Goal: Task Accomplishment & Management: Manage account settings

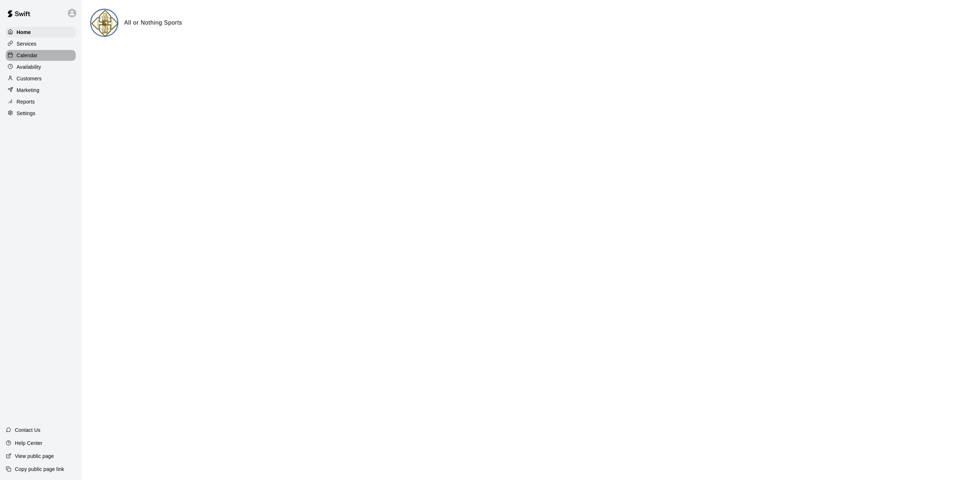
click at [27, 54] on p "Calendar" at bounding box center [27, 55] width 21 height 7
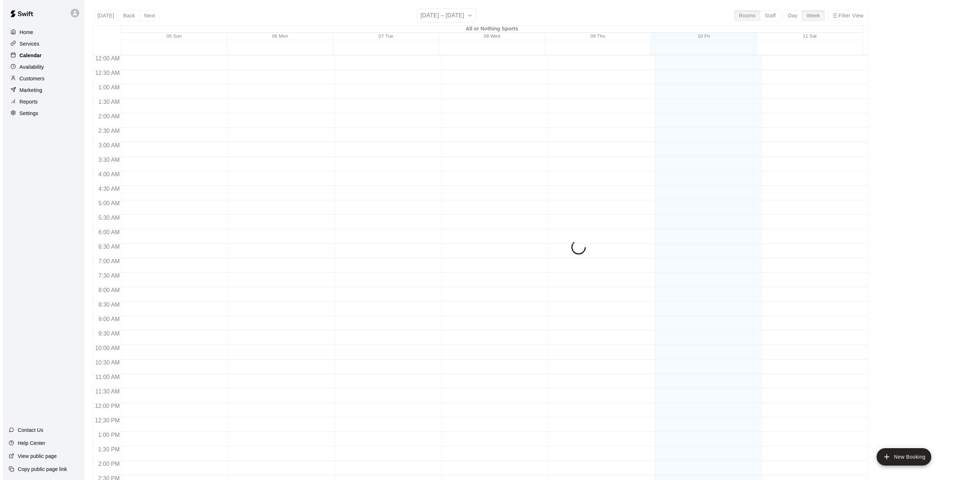
scroll to position [233, 0]
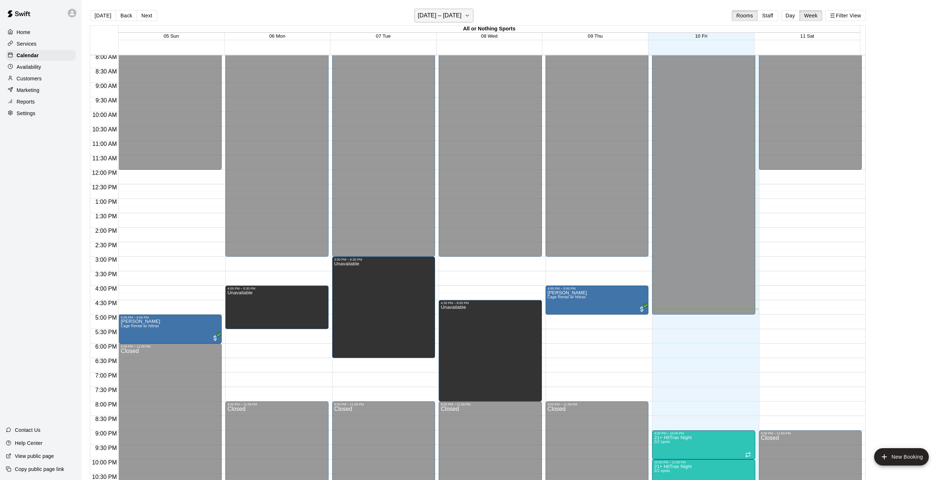
click at [464, 17] on button "[DATE] – [DATE]" at bounding box center [443, 16] width 59 height 14
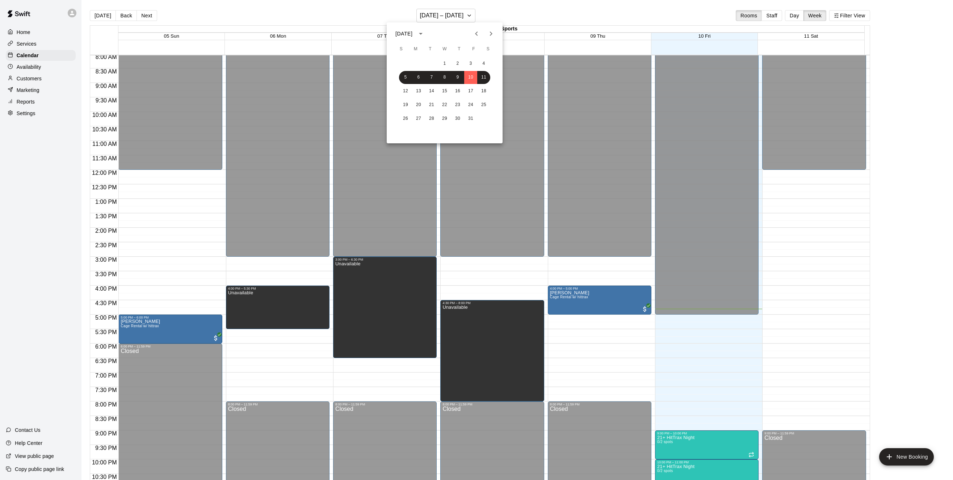
click at [413, 35] on div "[DATE]" at bounding box center [404, 34] width 17 height 8
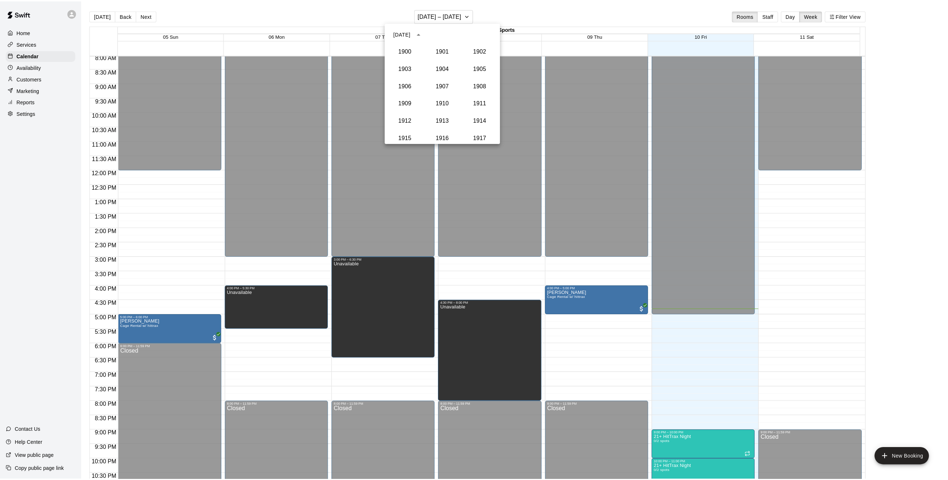
scroll to position [671, 0]
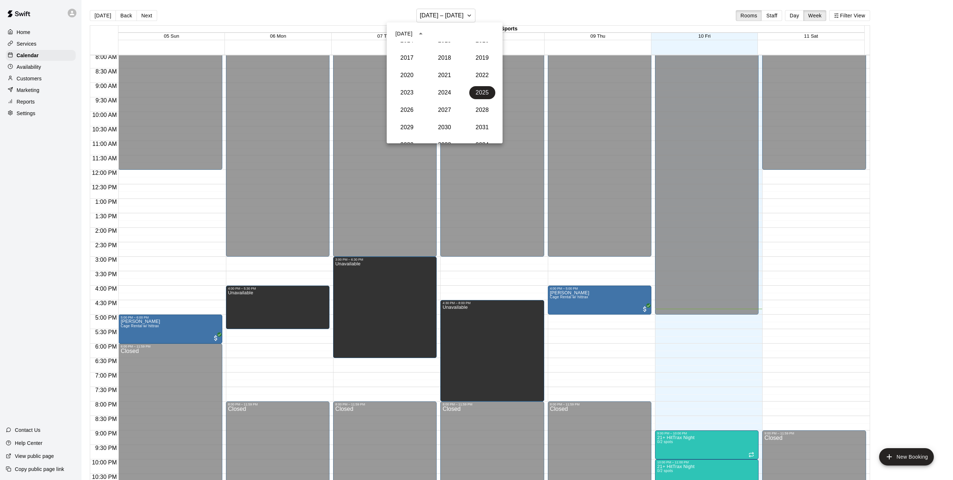
click at [413, 35] on div "[DATE]" at bounding box center [404, 34] width 17 height 8
click at [489, 34] on icon "Next month" at bounding box center [491, 33] width 9 height 9
click at [431, 79] on button "4" at bounding box center [431, 77] width 13 height 13
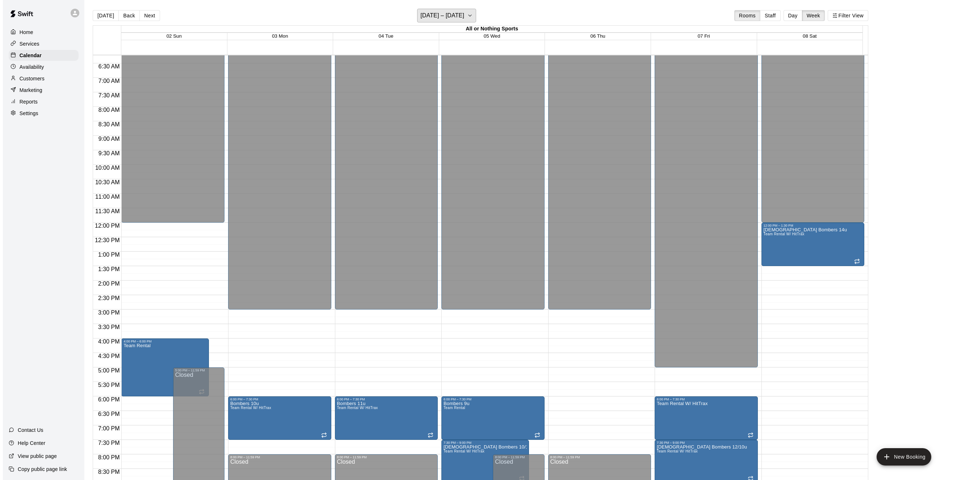
scroll to position [181, 0]
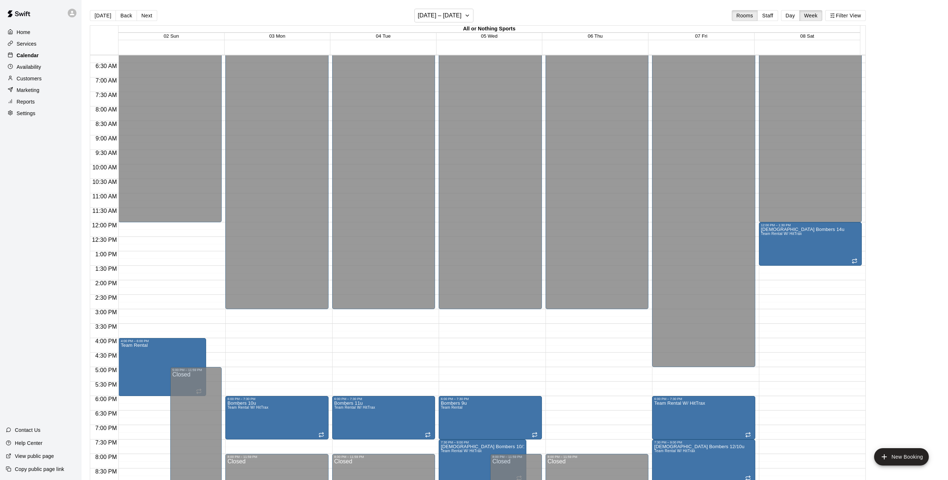
click at [25, 57] on p "Calendar" at bounding box center [28, 55] width 22 height 7
click at [900, 455] on button "New Booking" at bounding box center [901, 456] width 55 height 17
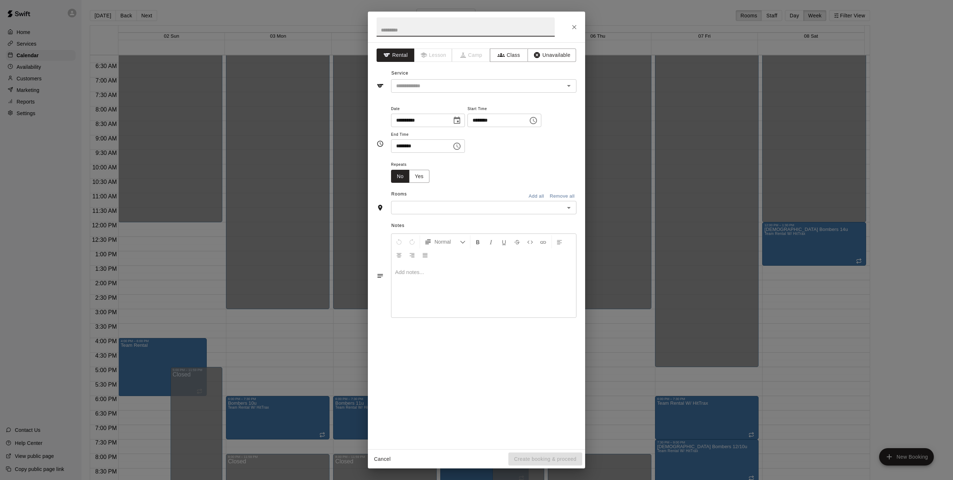
click at [461, 124] on icon "Choose date, selected date is Nov 4, 2025" at bounding box center [457, 120] width 9 height 9
click at [417, 138] on div "[DATE]" at bounding box center [408, 139] width 17 height 8
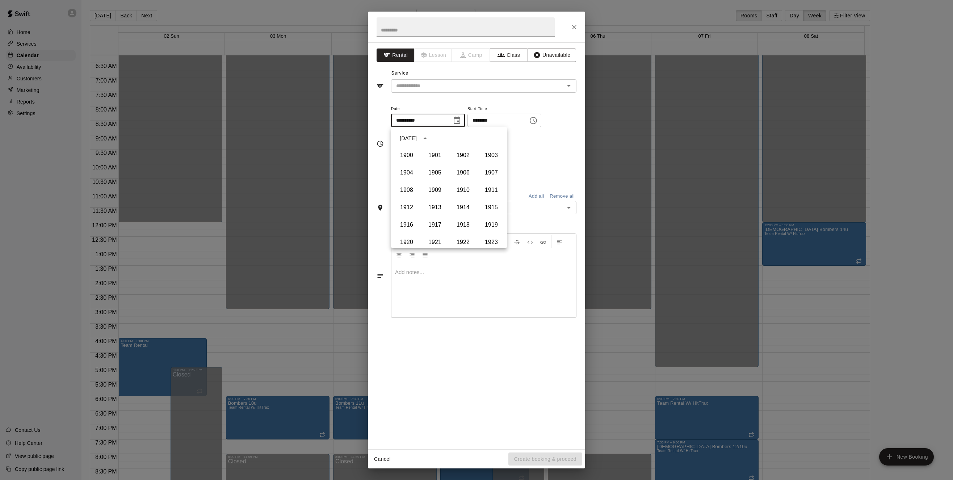
scroll to position [497, 0]
click at [567, 149] on div "**********" at bounding box center [483, 128] width 185 height 49
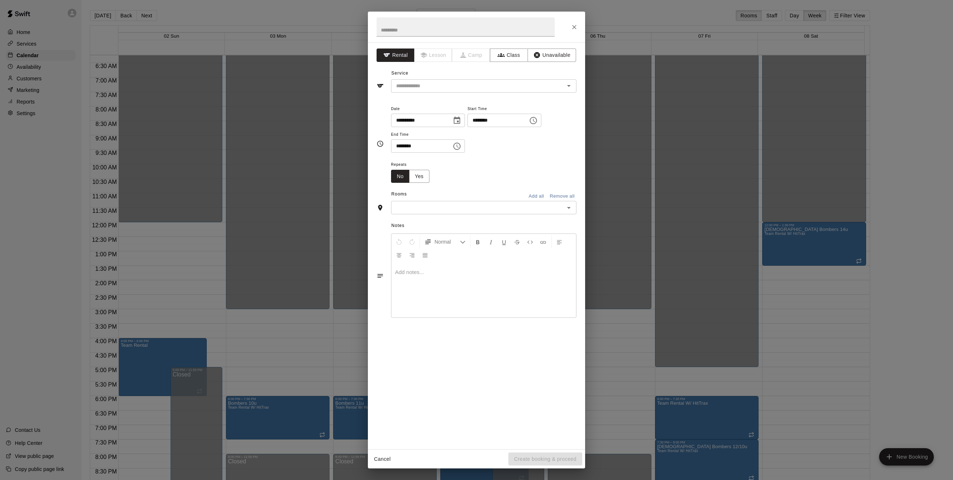
click at [461, 123] on icon "Choose date, selected date is Nov 4, 2025" at bounding box center [457, 120] width 9 height 9
click at [479, 138] on icon "Previous month" at bounding box center [481, 138] width 9 height 9
click at [479, 183] on button "10" at bounding box center [478, 182] width 13 height 13
type input "**********"
click at [475, 85] on input "text" at bounding box center [473, 86] width 160 height 9
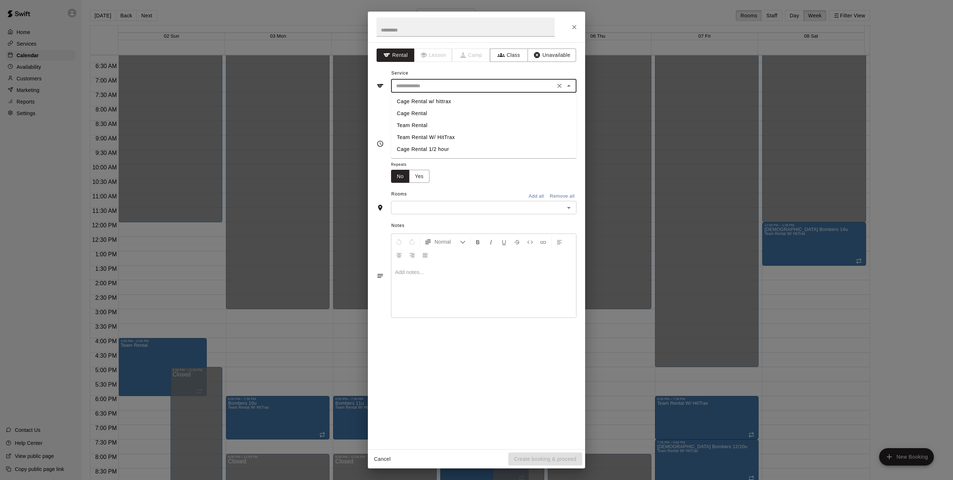
click at [427, 112] on li "Cage Rental" at bounding box center [483, 114] width 185 height 12
type input "**********"
click at [568, 209] on icon "Open" at bounding box center [569, 208] width 9 height 9
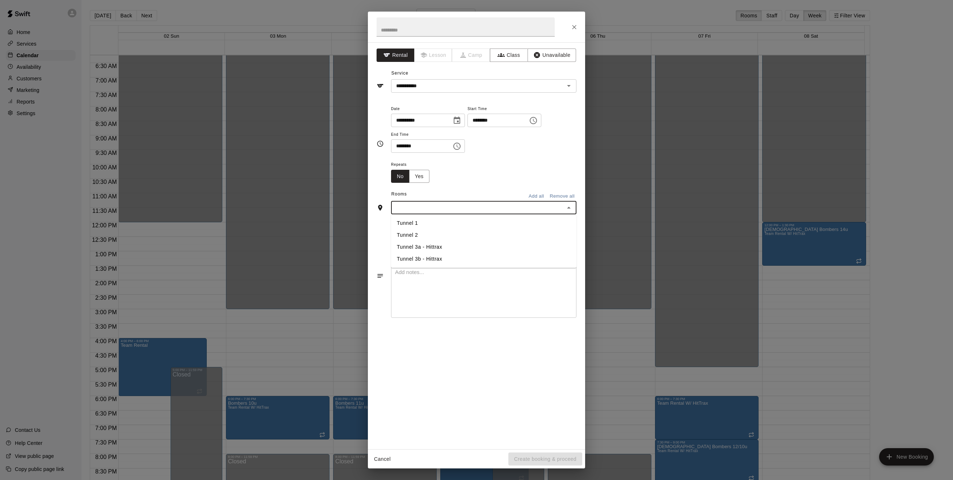
click at [443, 248] on li "Tunnel 3a - Hittrax" at bounding box center [483, 247] width 185 height 12
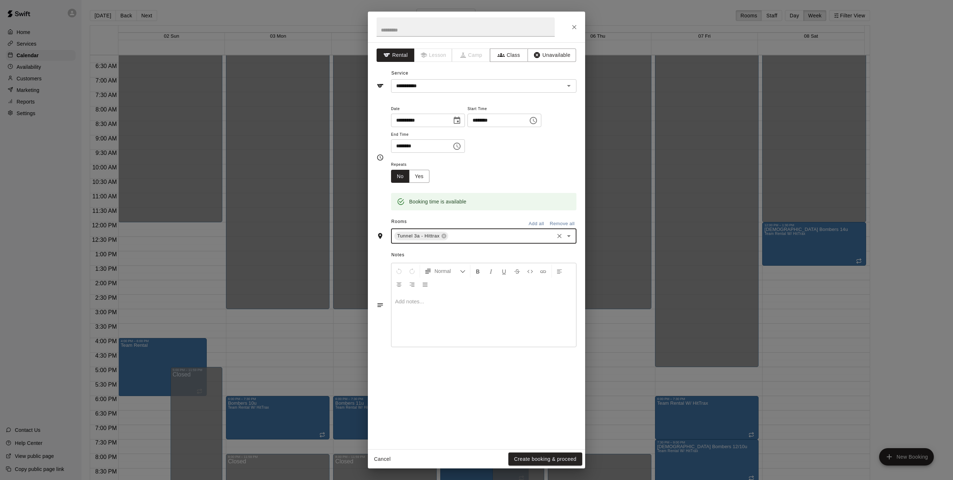
click at [541, 122] on button "Choose time, selected time is 4:00 PM" at bounding box center [533, 120] width 14 height 14
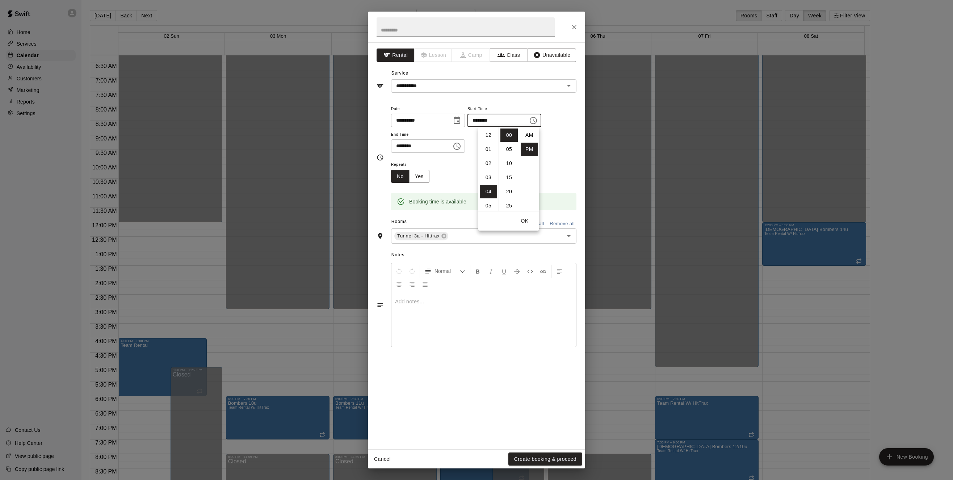
scroll to position [13, 0]
click at [490, 207] on li "09" at bounding box center [488, 205] width 17 height 13
type input "********"
click at [565, 176] on div "Repeats No Yes" at bounding box center [483, 171] width 185 height 23
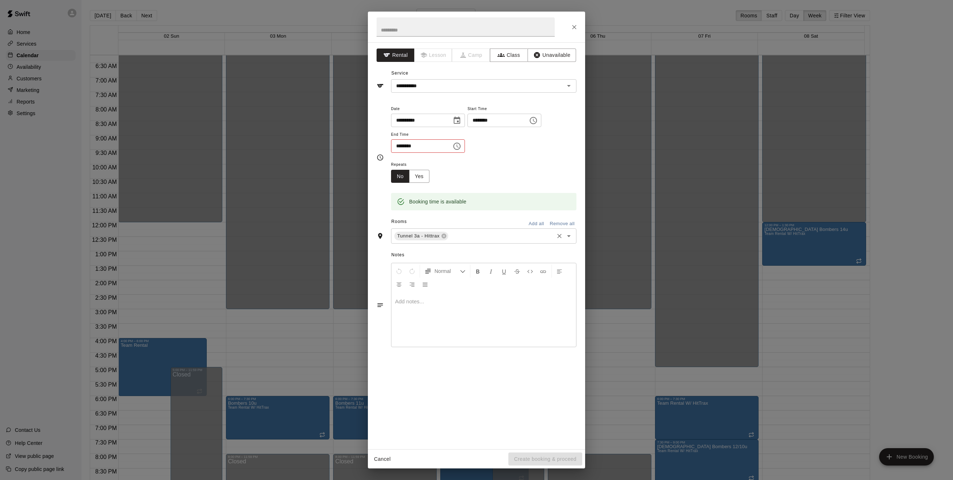
click at [568, 236] on icon "Open" at bounding box center [569, 236] width 4 height 2
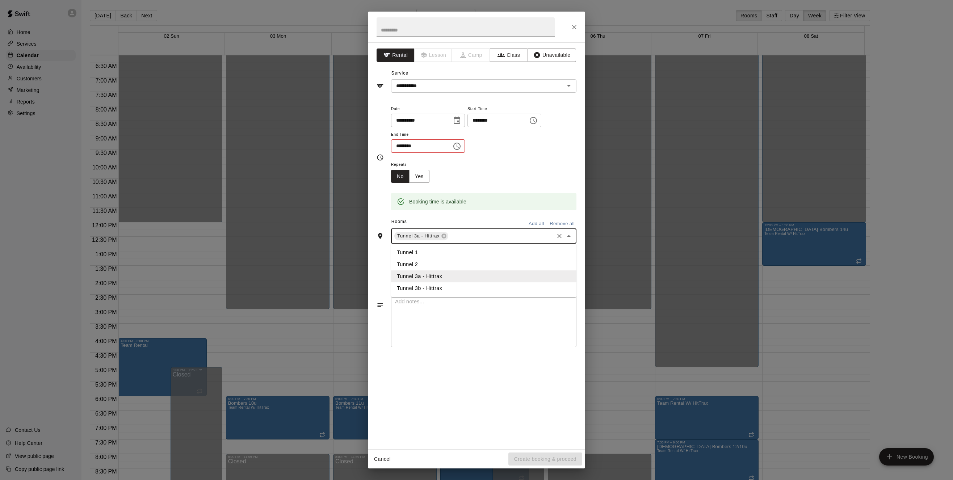
click at [485, 287] on li "Tunnel 3b - Hittrax" at bounding box center [483, 289] width 185 height 12
click at [524, 180] on div "Repeats No Yes" at bounding box center [483, 171] width 185 height 23
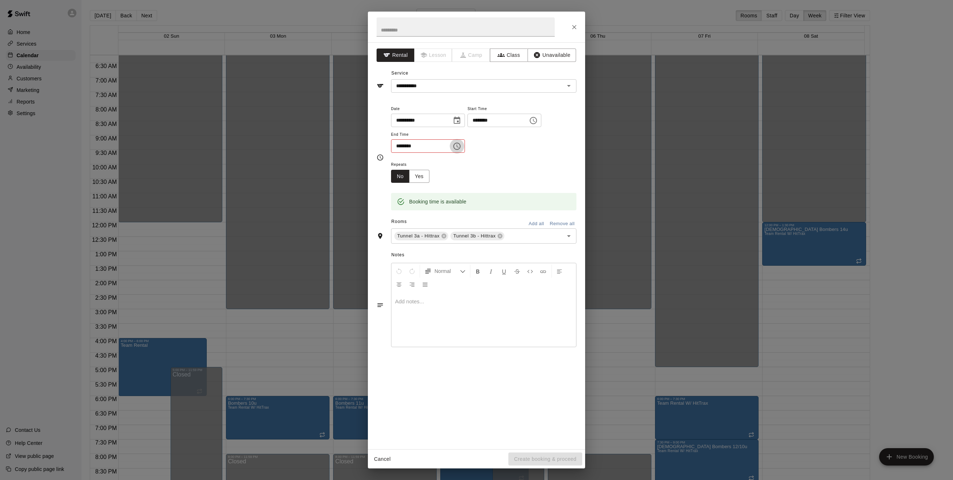
click at [461, 146] on icon "Choose time, selected time is 4:30 PM" at bounding box center [457, 146] width 9 height 9
click at [402, 220] on li "10" at bounding box center [401, 219] width 17 height 13
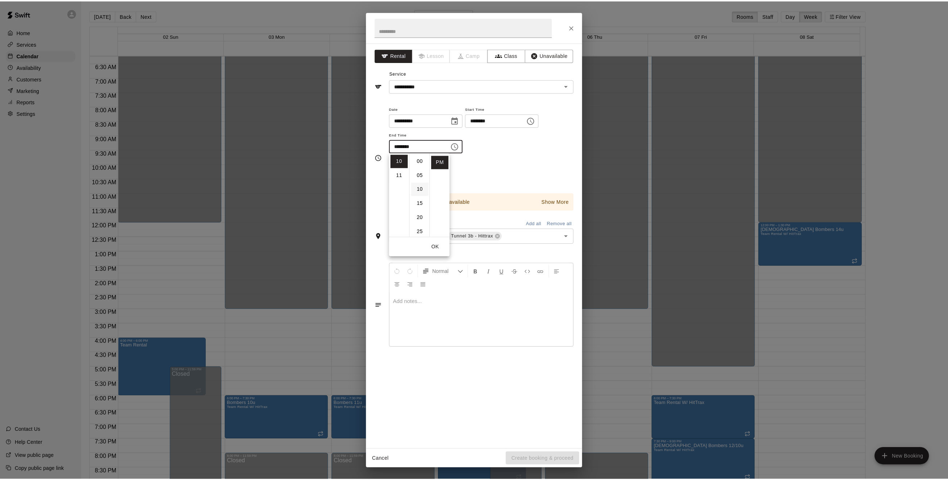
scroll to position [0, 0]
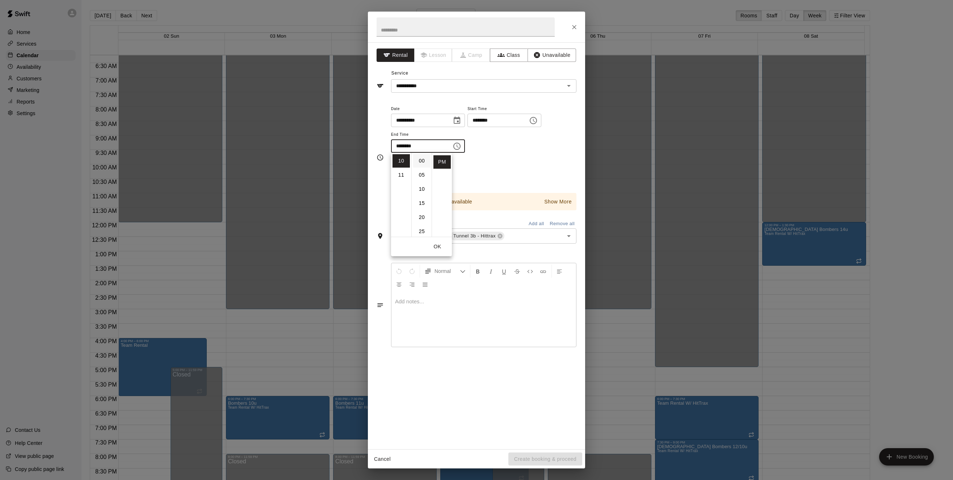
click at [422, 162] on li "00" at bounding box center [421, 160] width 17 height 13
type input "********"
click at [520, 160] on div "**********" at bounding box center [483, 157] width 185 height 106
click at [555, 201] on p "Show More" at bounding box center [558, 202] width 28 height 8
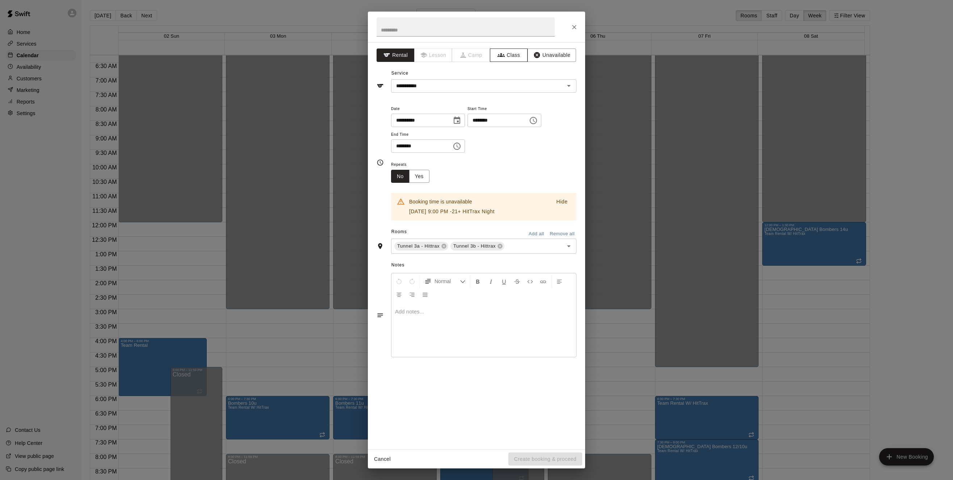
click at [510, 52] on button "Class" at bounding box center [509, 55] width 38 height 13
click at [501, 90] on input "text" at bounding box center [477, 86] width 169 height 9
click at [575, 28] on icon "Close" at bounding box center [574, 27] width 7 height 7
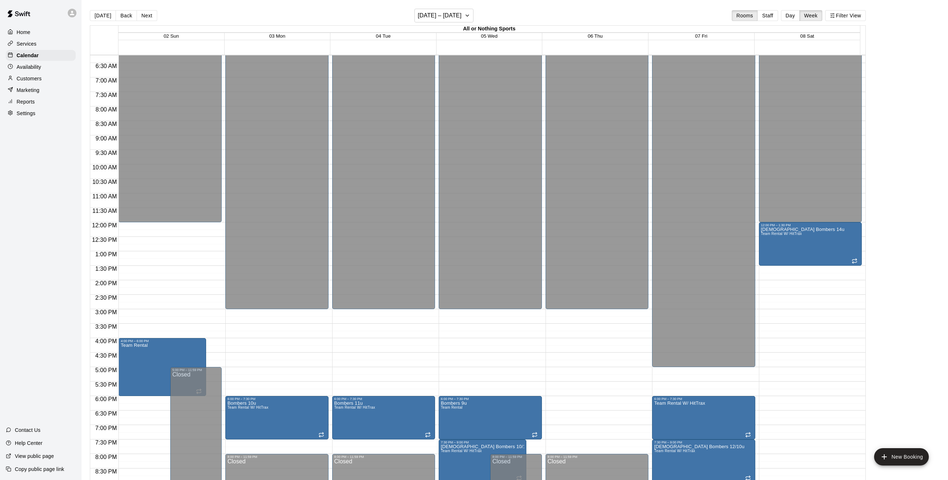
click at [38, 444] on p "Help Center" at bounding box center [29, 443] width 28 height 7
click at [23, 46] on p "Services" at bounding box center [27, 43] width 20 height 7
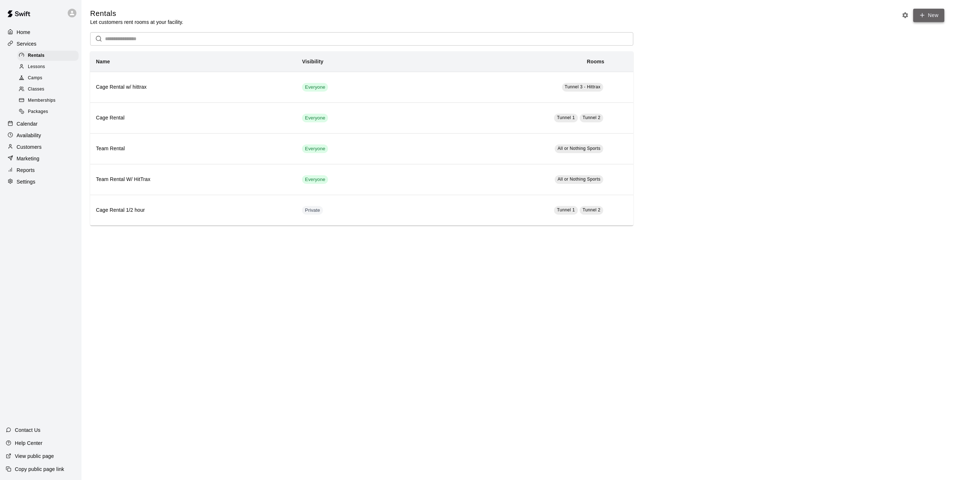
click at [932, 12] on link "New" at bounding box center [929, 15] width 31 height 13
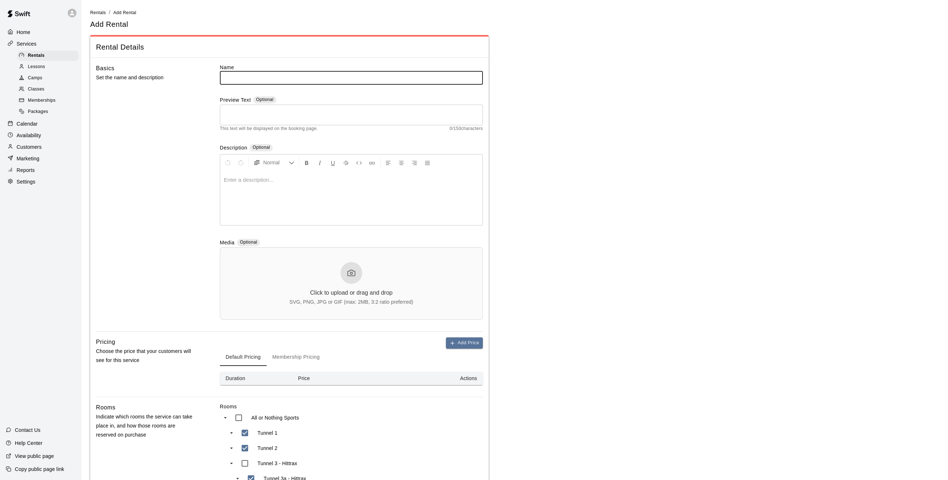
click at [233, 76] on input "text" at bounding box center [351, 77] width 263 height 13
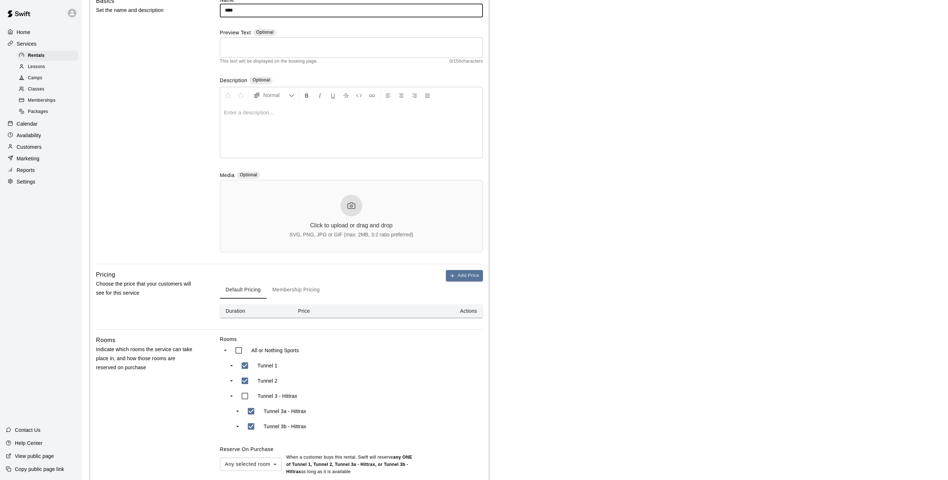
scroll to position [6, 0]
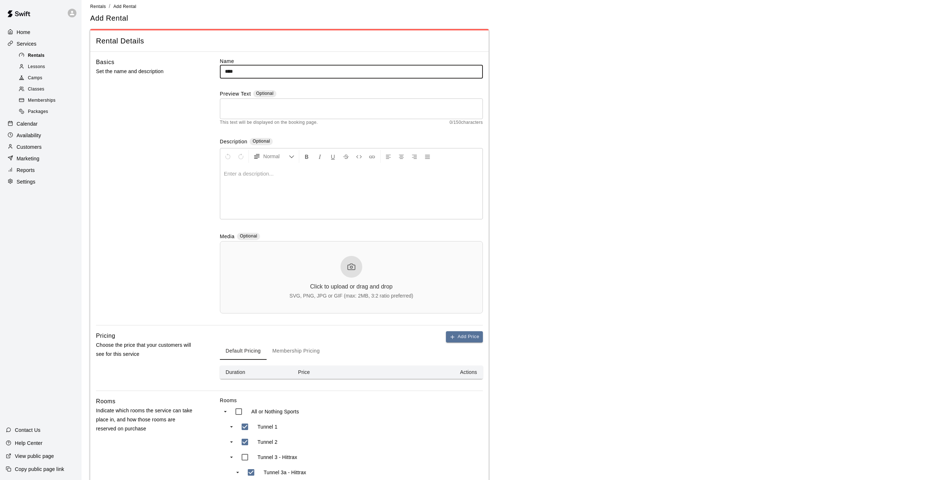
type input "****"
click at [37, 56] on span "Rentals" at bounding box center [36, 55] width 17 height 7
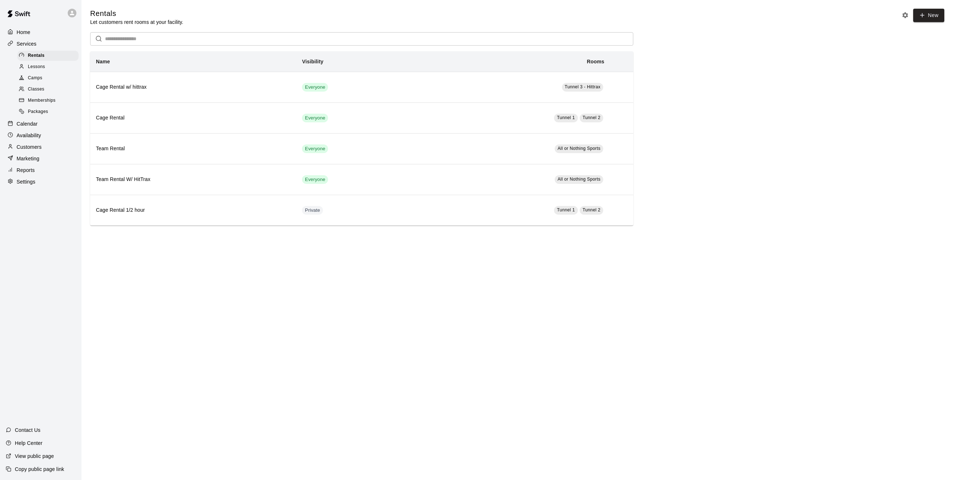
click at [37, 70] on span "Lessons" at bounding box center [36, 66] width 17 height 7
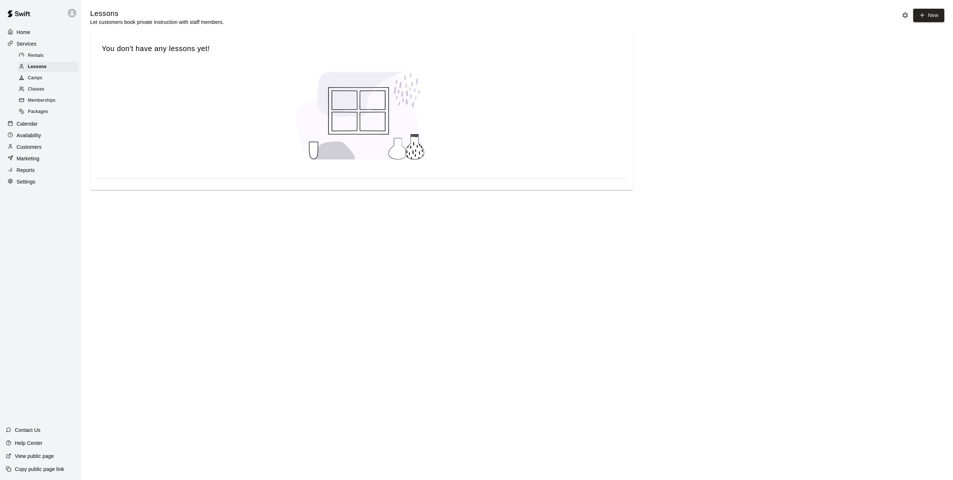
click at [938, 23] on span "New" at bounding box center [922, 17] width 45 height 17
click at [934, 18] on link "New" at bounding box center [929, 15] width 31 height 13
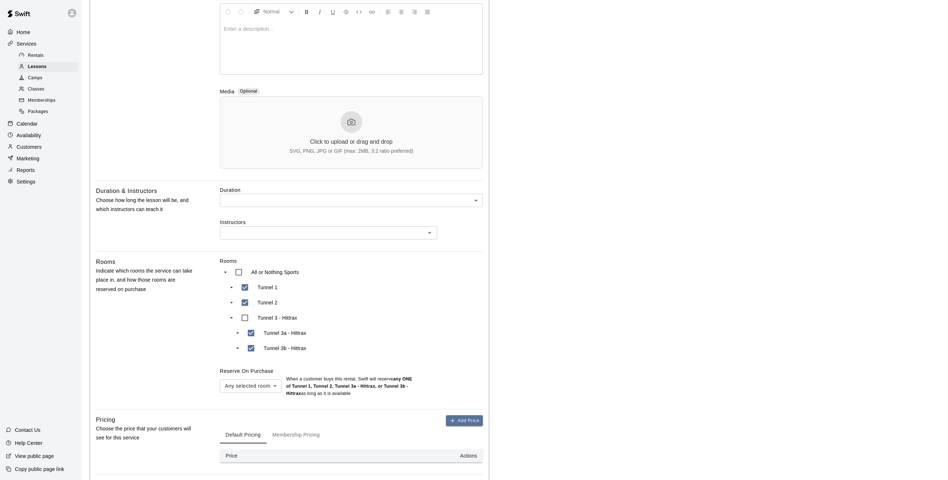
scroll to position [221, 0]
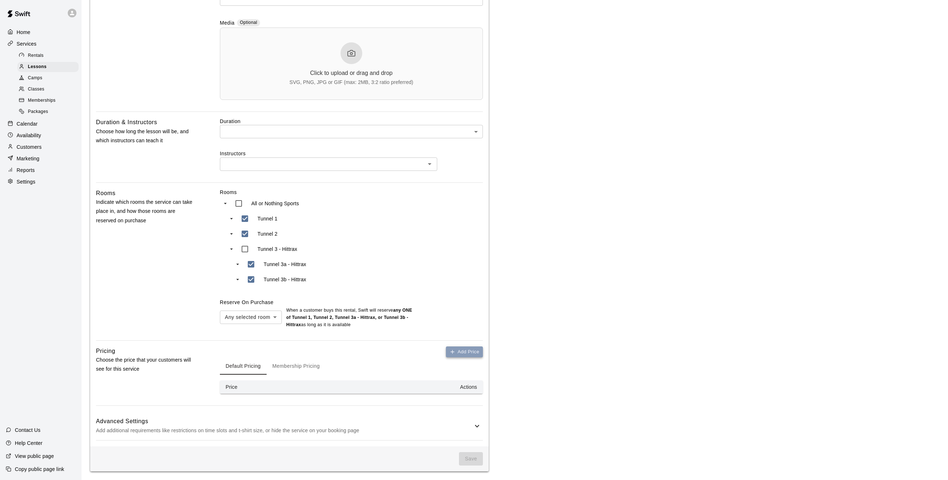
click at [465, 351] on button "Add Price" at bounding box center [464, 352] width 37 height 11
click at [305, 363] on button "Membership Pricing" at bounding box center [296, 364] width 59 height 17
click at [471, 430] on p "Add additional requirements like restrictions on time slots and t-shirt size, o…" at bounding box center [284, 430] width 377 height 9
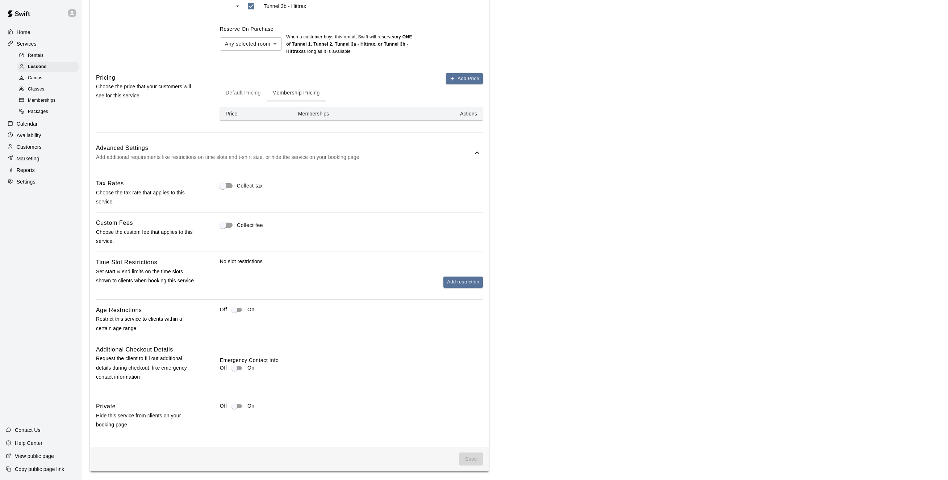
scroll to position [495, 0]
click at [30, 43] on p "Services" at bounding box center [27, 43] width 20 height 7
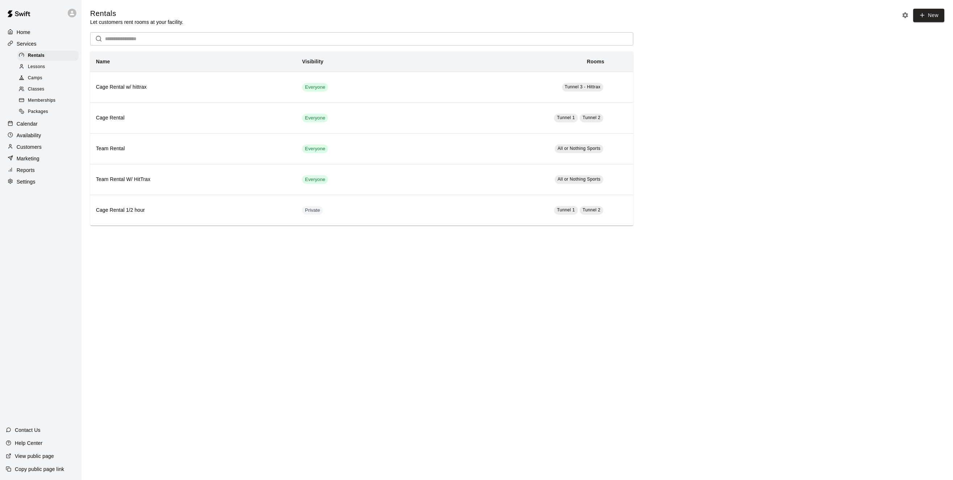
click at [39, 78] on span "Camps" at bounding box center [35, 78] width 14 height 7
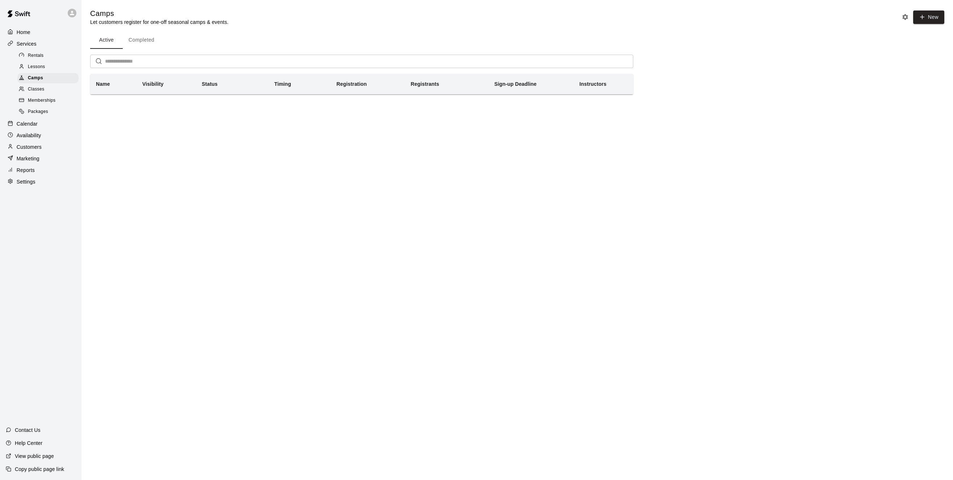
click at [137, 39] on button "Completed" at bounding box center [141, 40] width 37 height 17
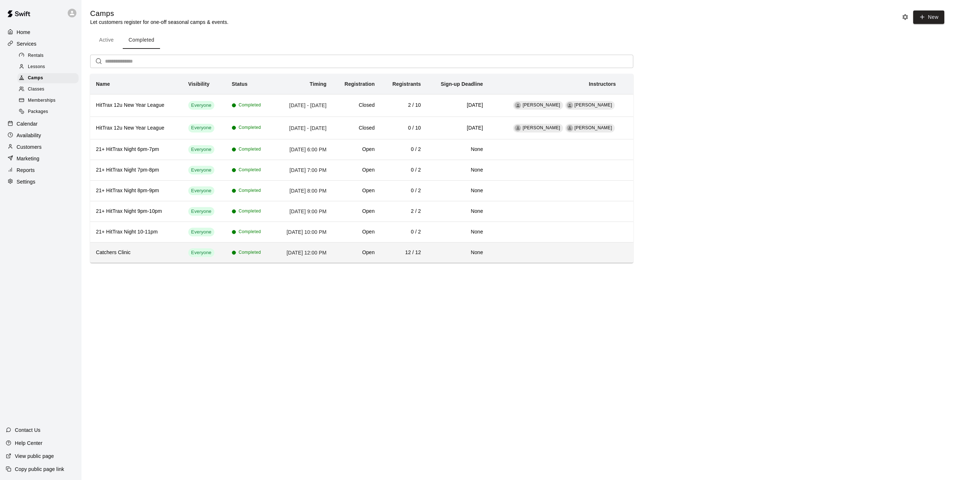
click at [162, 256] on h6 "Catchers Clinic" at bounding box center [136, 253] width 81 height 8
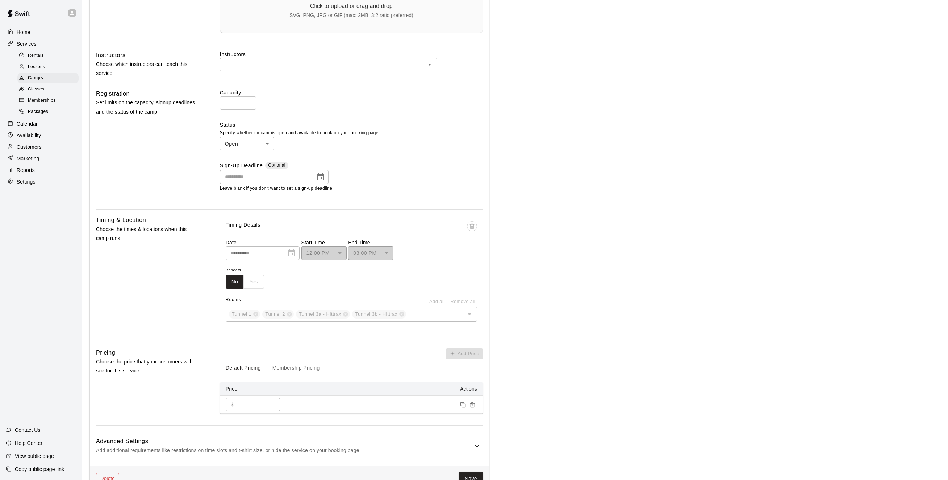
scroll to position [289, 0]
click at [21, 125] on p "Calendar" at bounding box center [27, 123] width 21 height 7
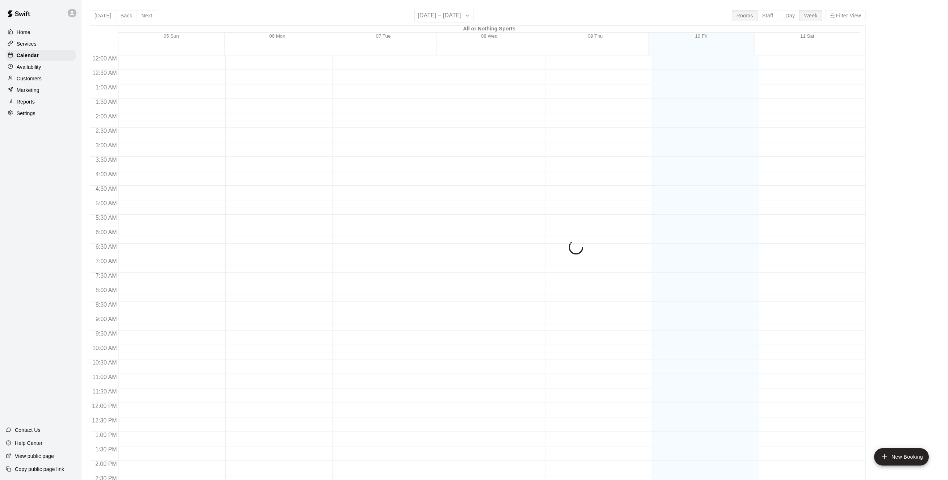
scroll to position [233, 0]
